Goal: Check status: Check status

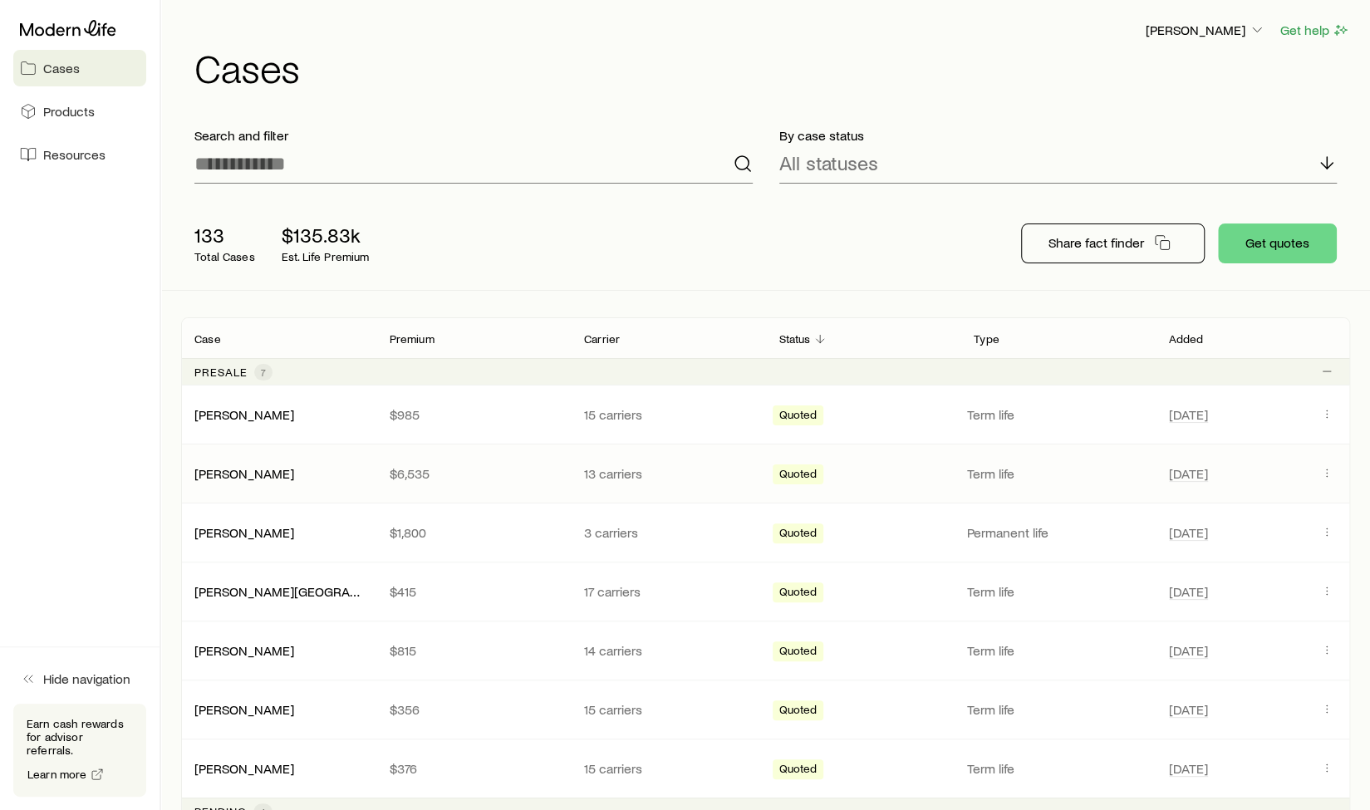
click at [1021, 468] on p "Term life" at bounding box center [1058, 473] width 182 height 17
click at [221, 476] on link "[PERSON_NAME]" at bounding box center [245, 473] width 100 height 16
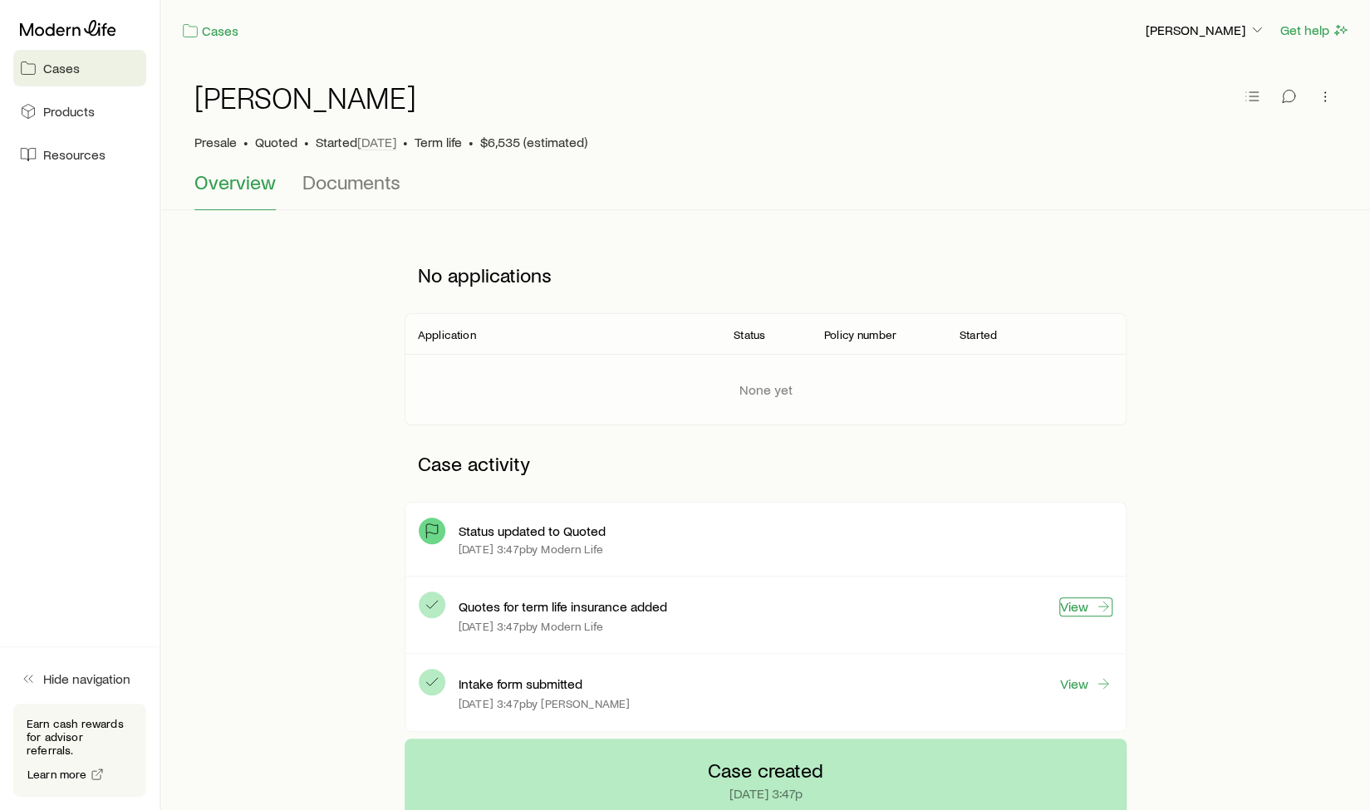
click at [1084, 603] on link "View" at bounding box center [1086, 607] width 53 height 19
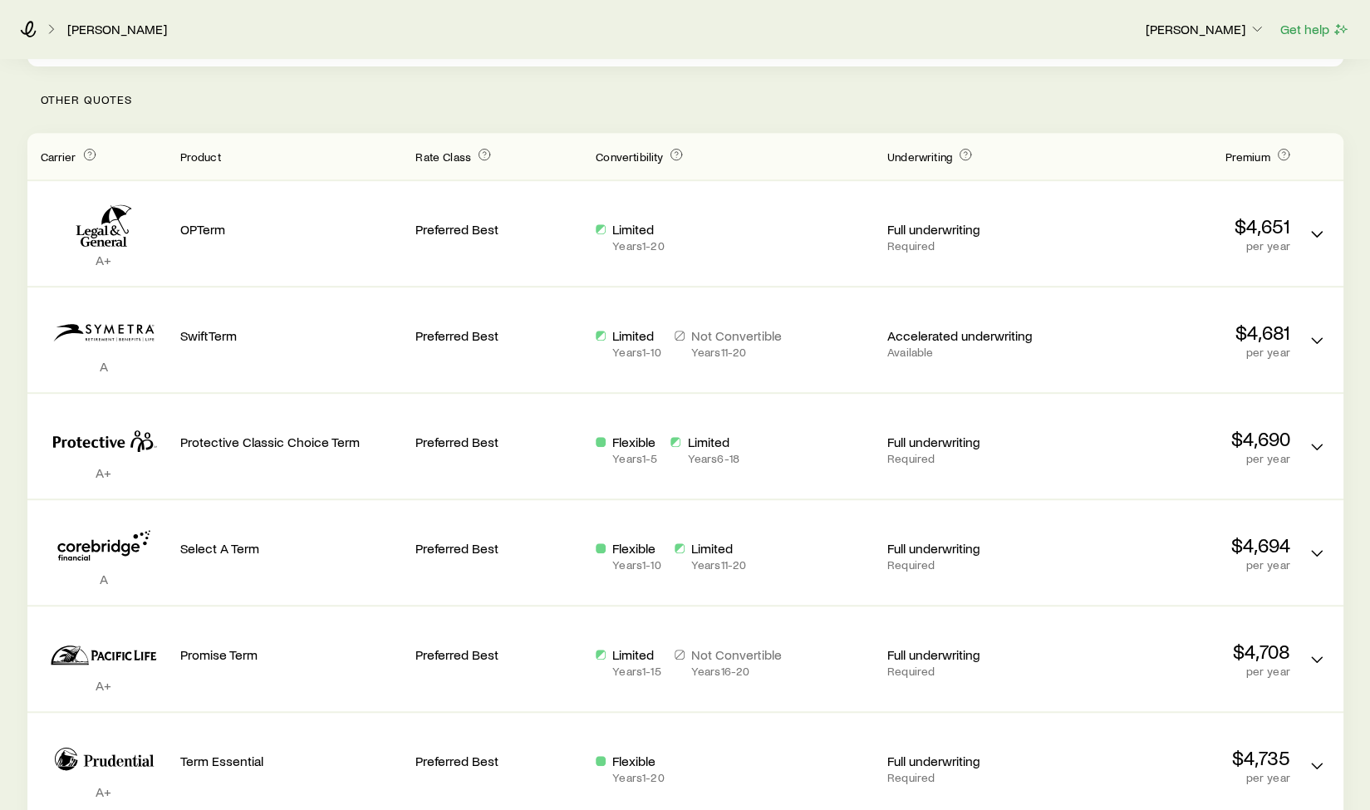
scroll to position [394, 0]
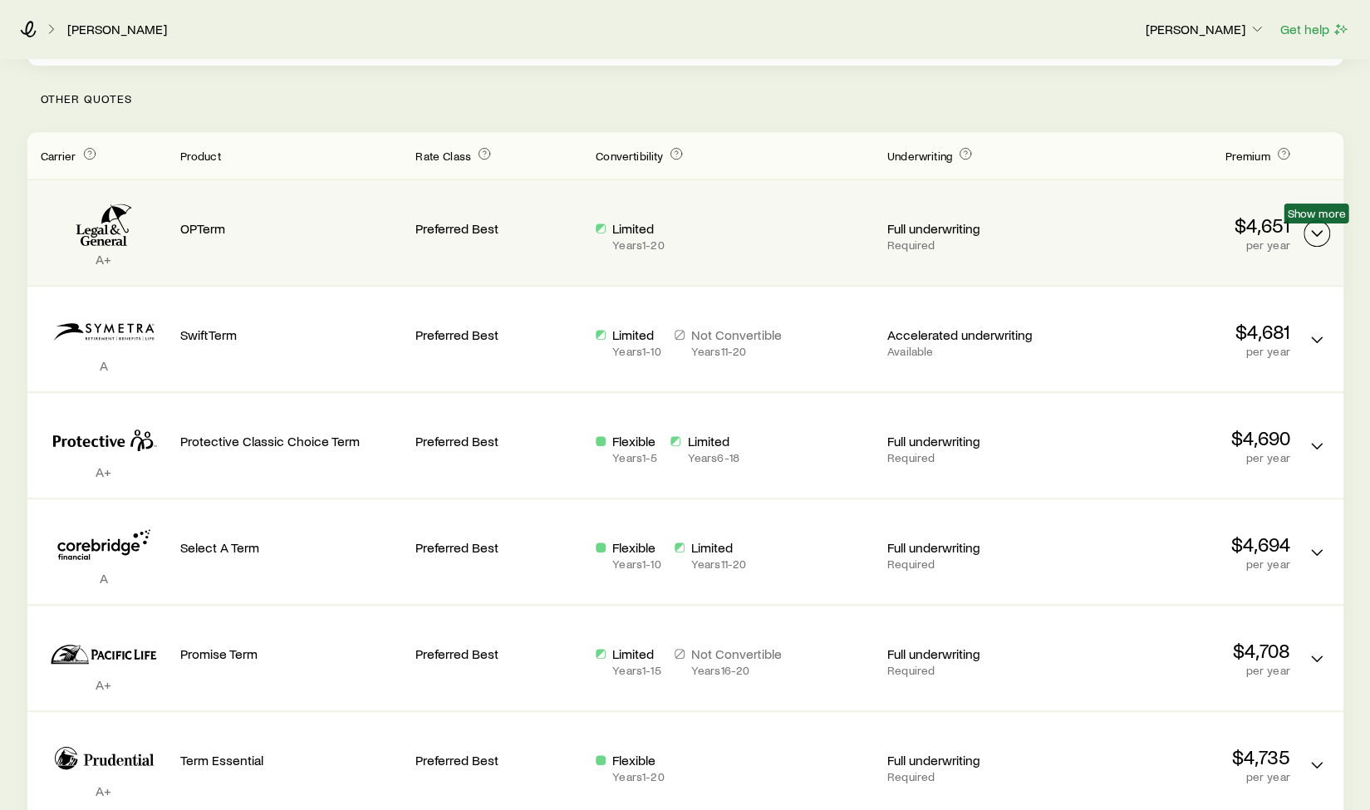
click at [1320, 232] on polyline "Term quotes" at bounding box center [1317, 233] width 10 height 5
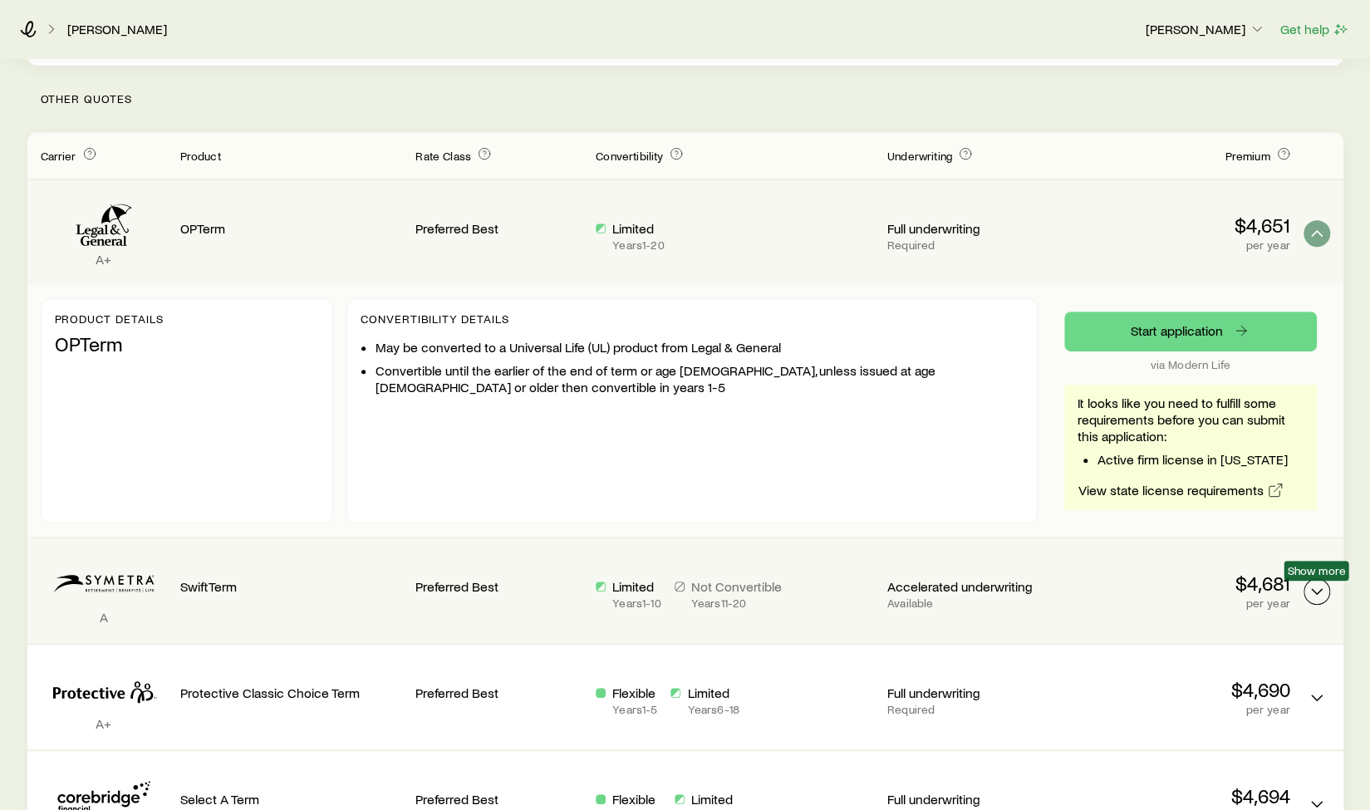
click at [1314, 589] on icon "Term quotes" at bounding box center [1317, 592] width 20 height 20
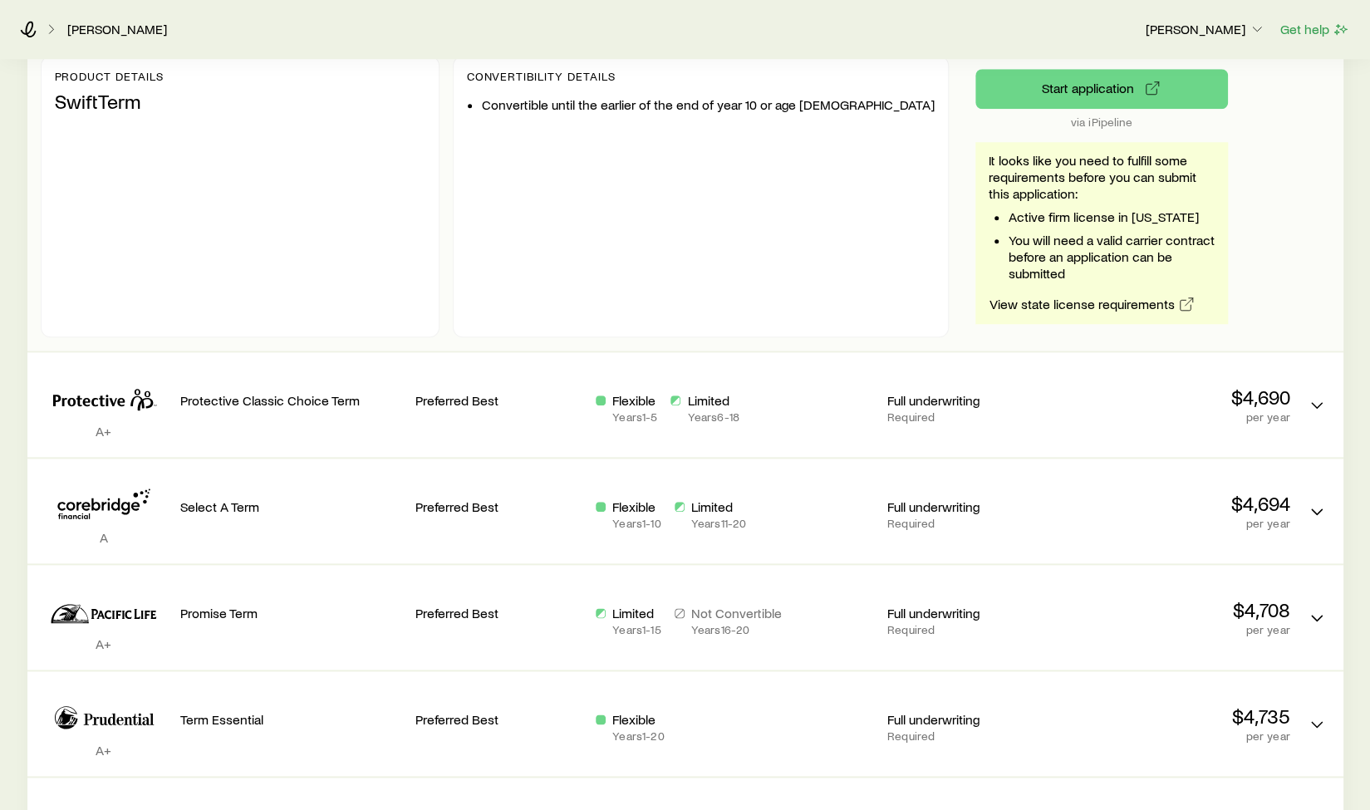
scroll to position [1000, 0]
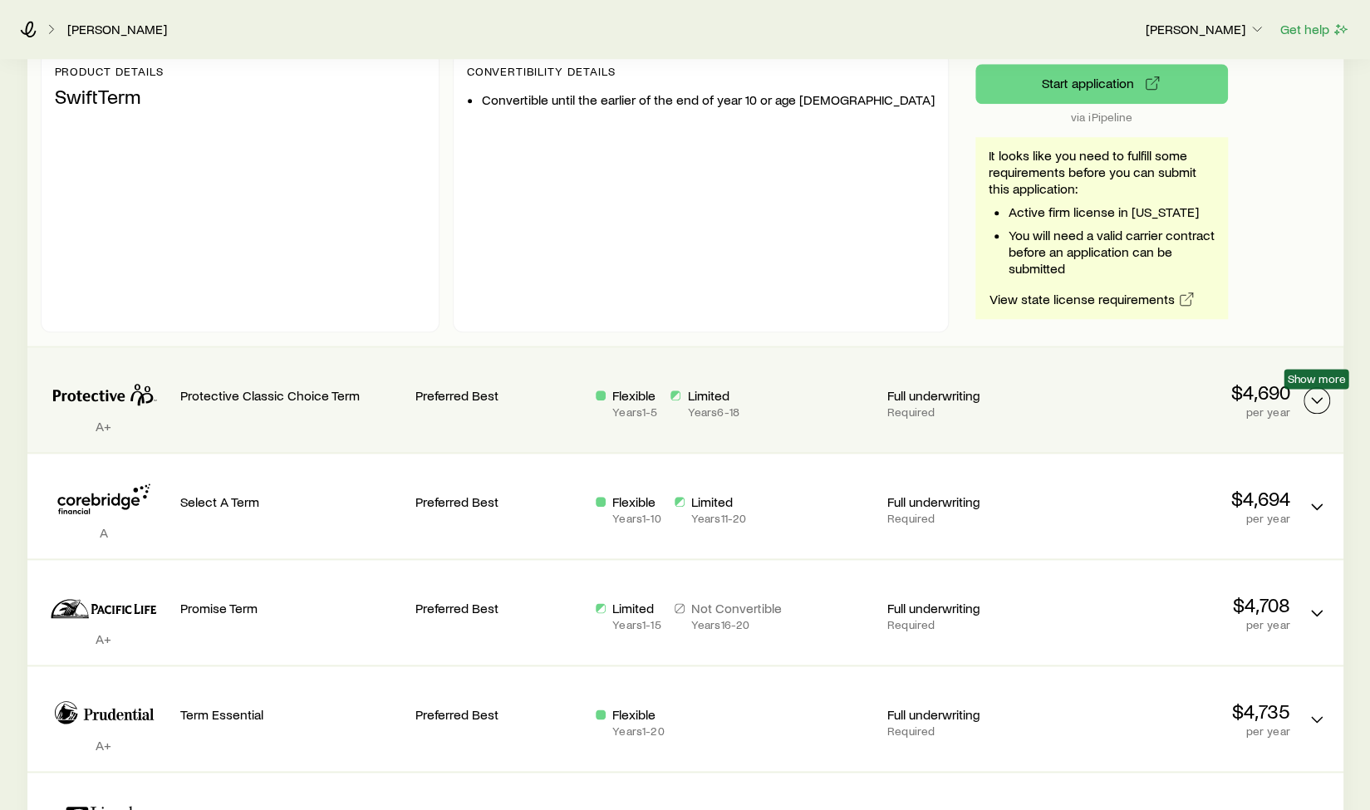
click at [1316, 400] on polyline "Term quotes" at bounding box center [1317, 400] width 10 height 5
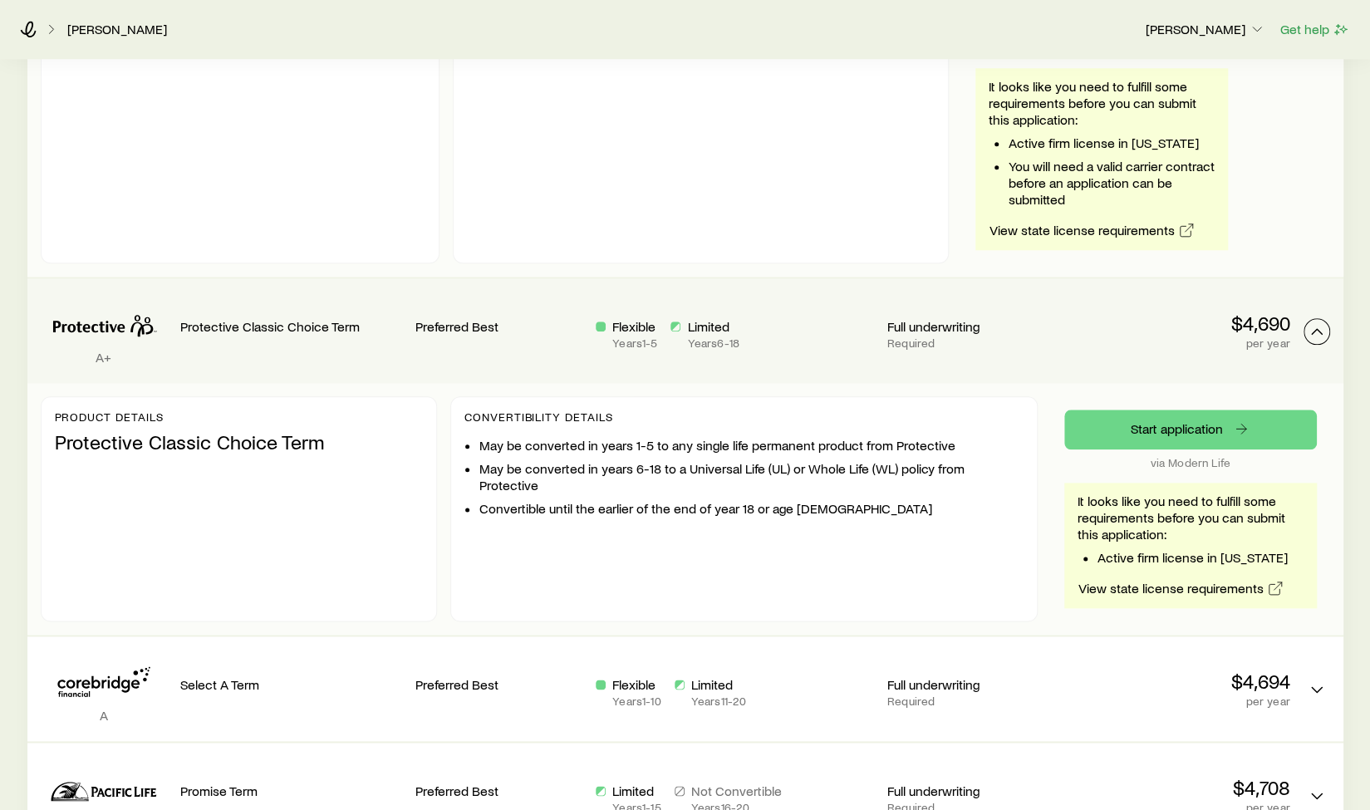
scroll to position [1073, 0]
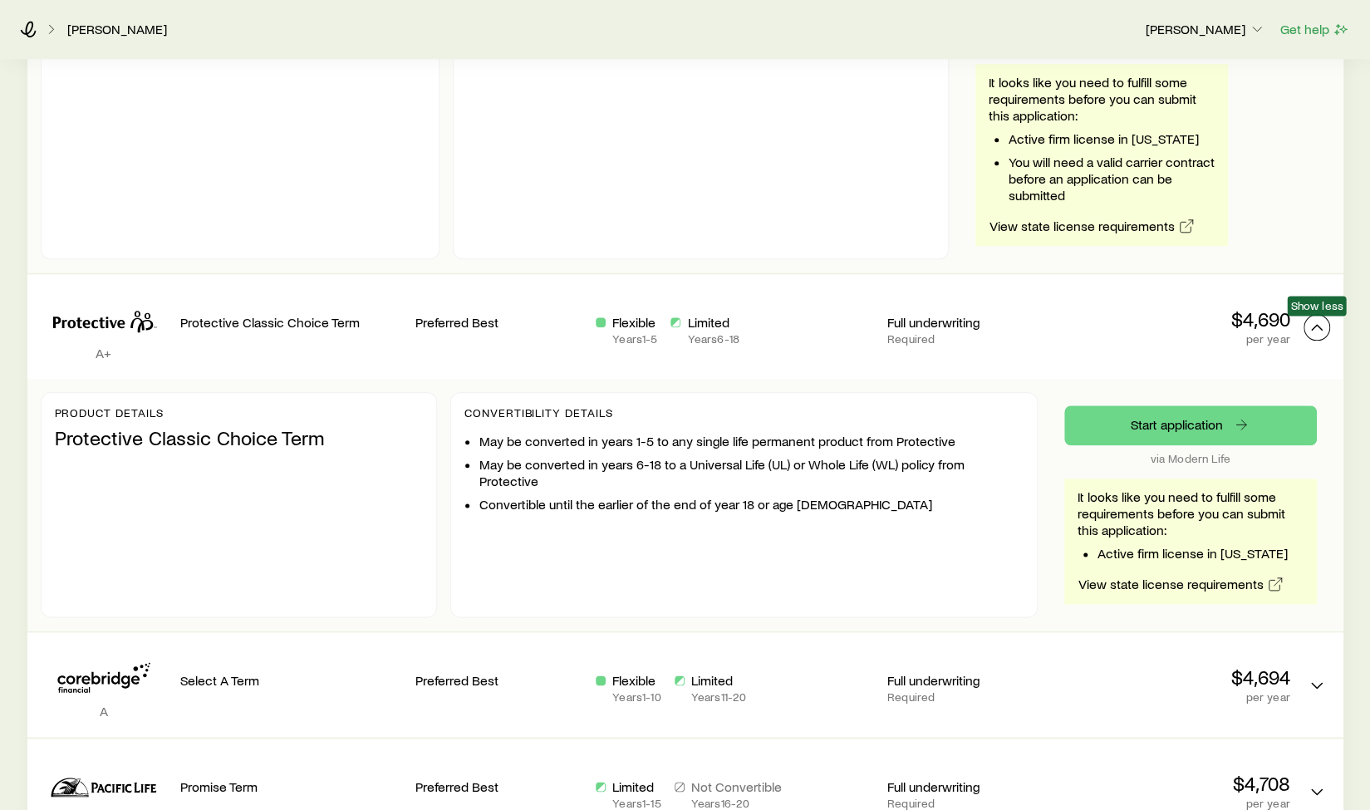
click at [1316, 330] on icon "Term quotes" at bounding box center [1317, 327] width 20 height 20
